Goal: Task Accomplishment & Management: Manage account settings

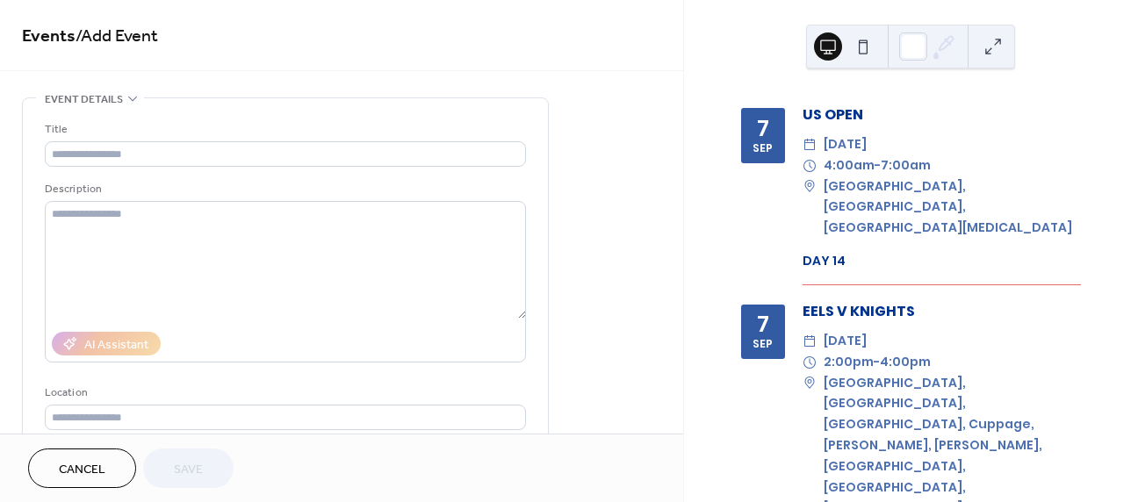
click at [67, 465] on span "Cancel" at bounding box center [82, 470] width 47 height 18
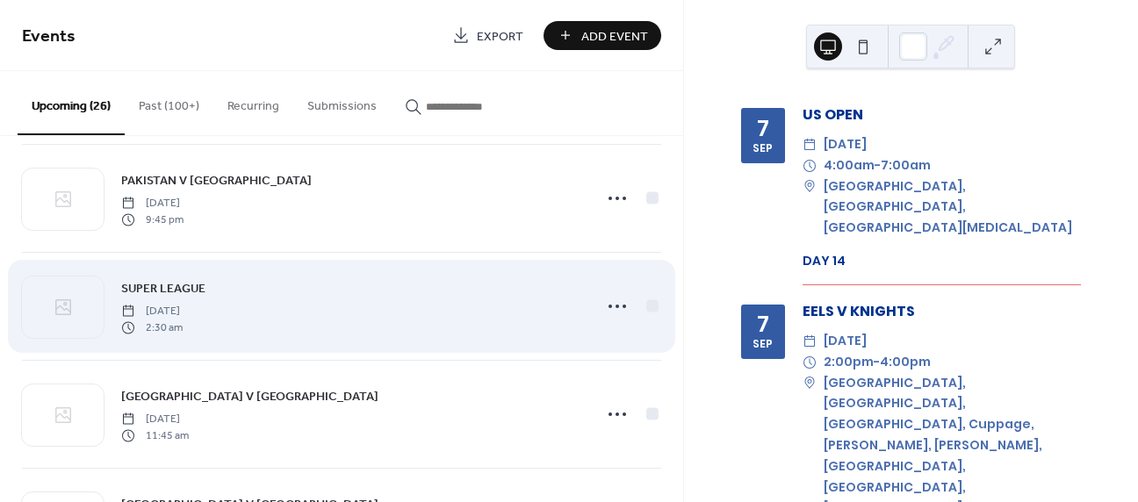
scroll to position [2215, 0]
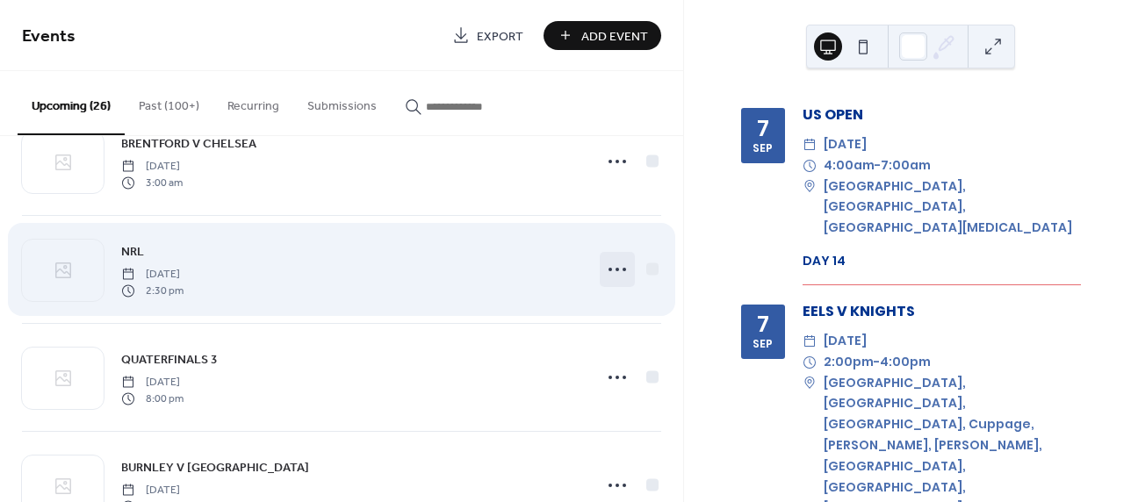
click at [616, 271] on circle at bounding box center [618, 270] width 4 height 4
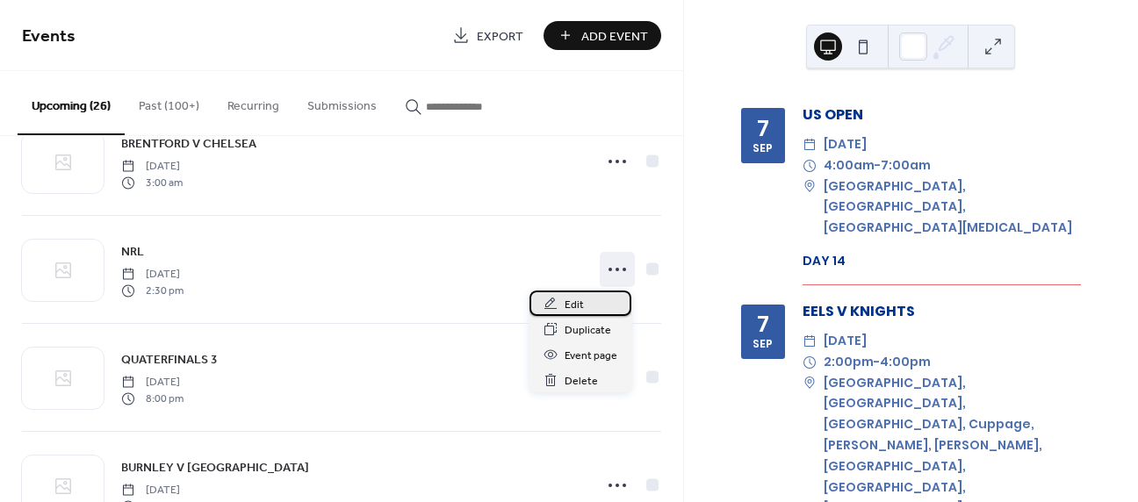
click at [575, 303] on span "Edit" at bounding box center [574, 305] width 19 height 18
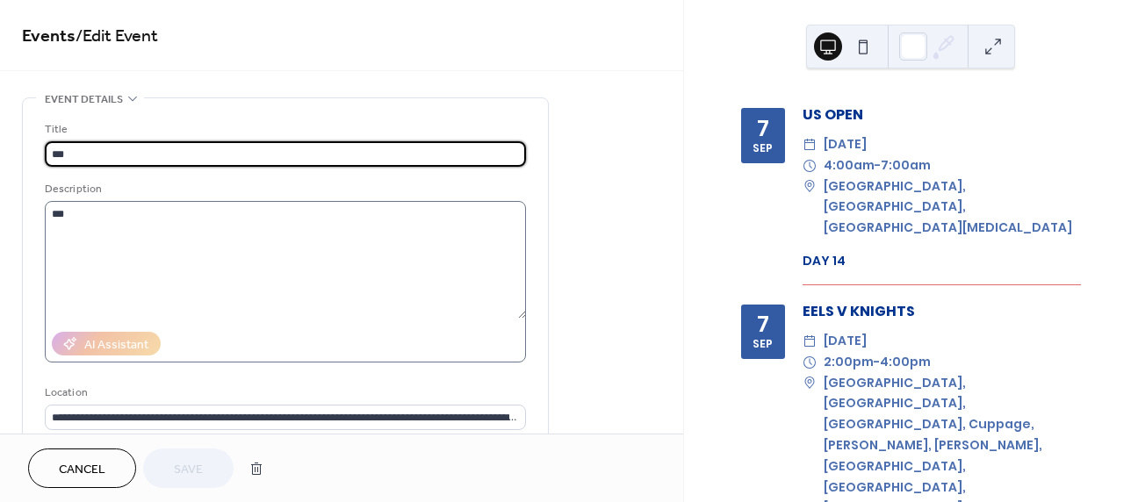
scroll to position [496, 0]
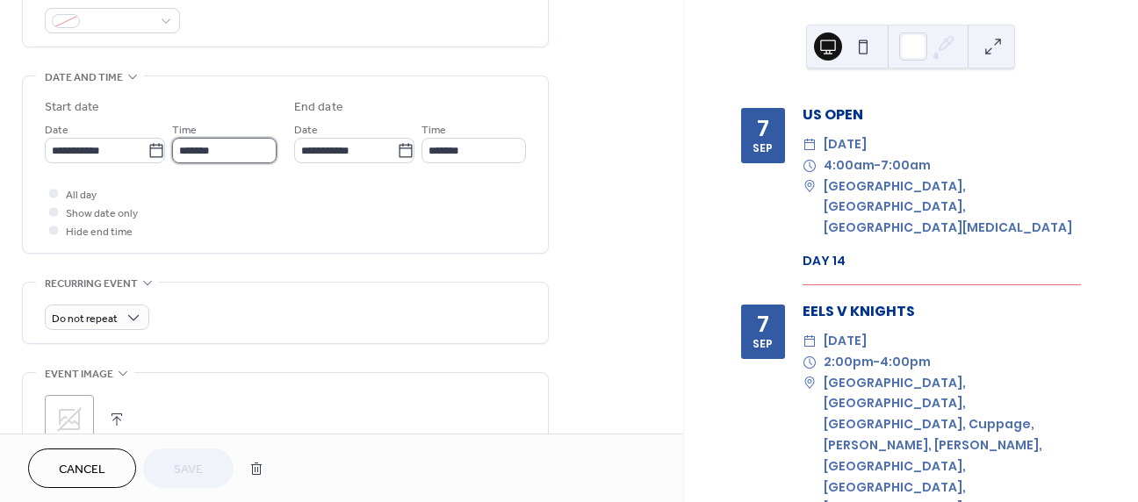
click at [242, 153] on input "*******" at bounding box center [224, 150] width 105 height 25
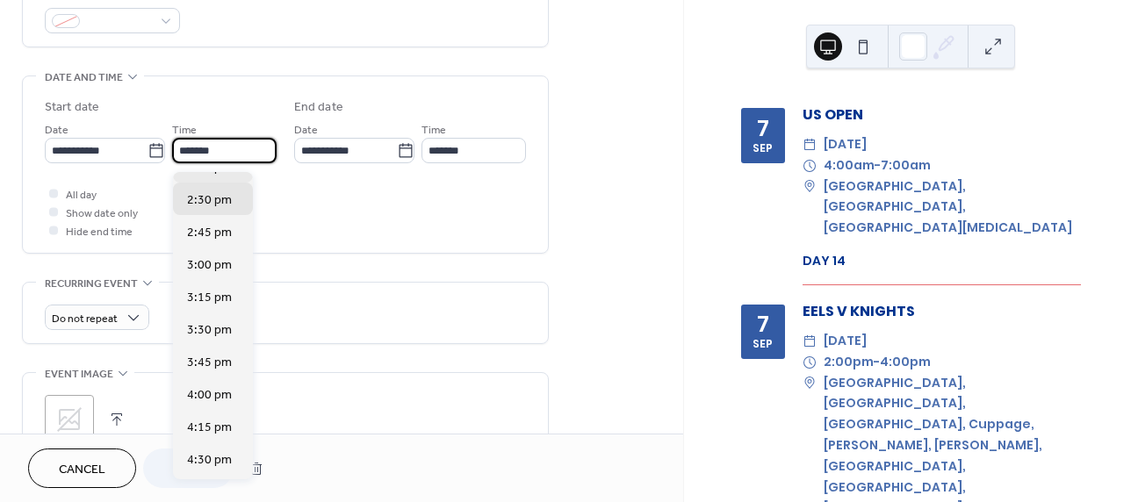
scroll to position [1726, 0]
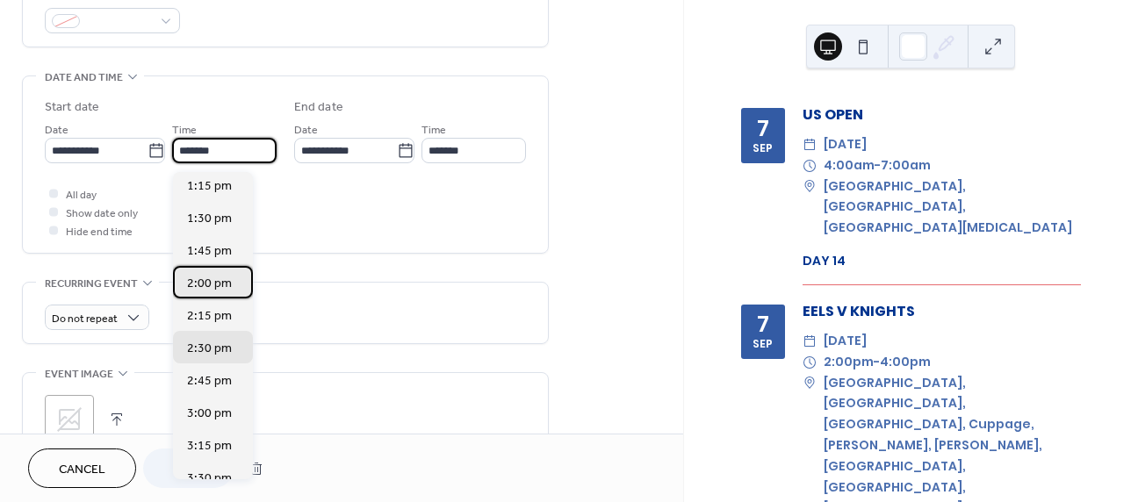
click at [230, 283] on div "2:00 pm" at bounding box center [213, 282] width 80 height 32
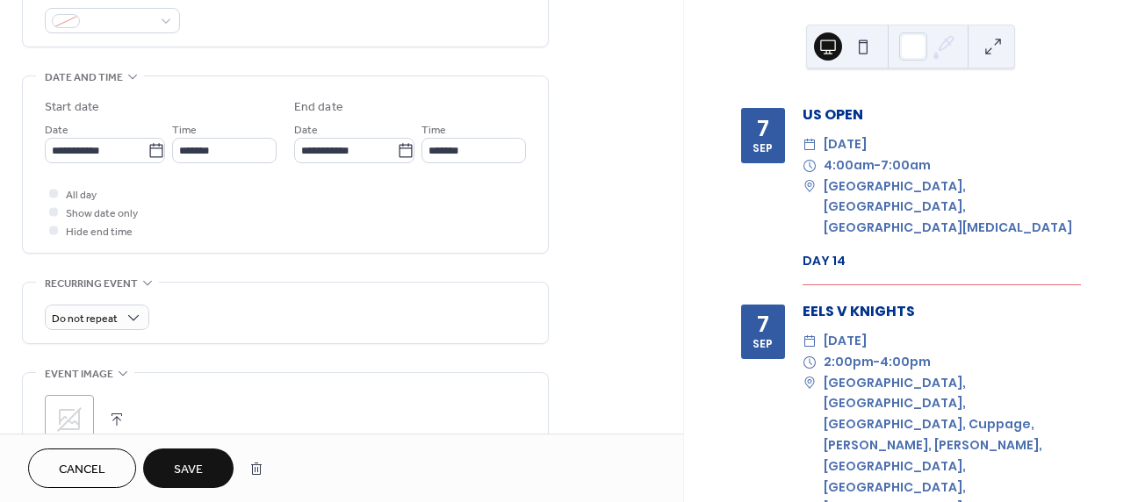
type input "*******"
click at [191, 467] on span "Save" at bounding box center [188, 470] width 29 height 18
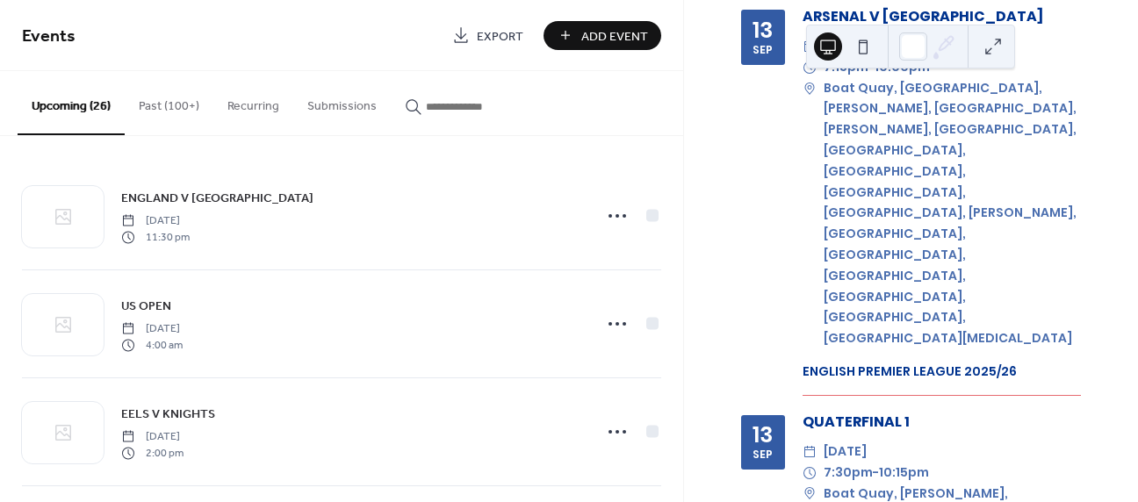
scroll to position [4020, 0]
